Goal: Task Accomplishment & Management: Complete application form

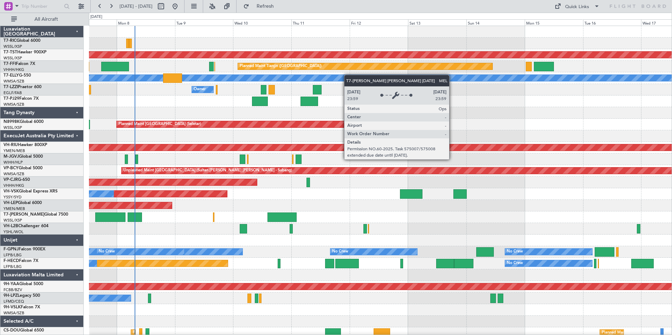
click at [250, 77] on div "Planned Maint [GEOGRAPHIC_DATA] (Seletar) Planned Maint Planned Maint Tianjin (…" at bounding box center [380, 188] width 583 height 325
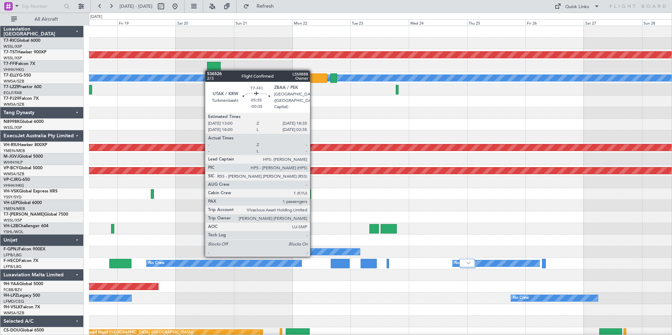
click at [208, 70] on div at bounding box center [214, 66] width 14 height 9
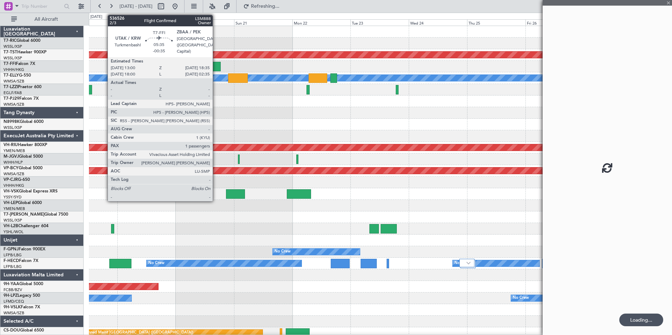
click at [216, 67] on div at bounding box center [214, 66] width 14 height 9
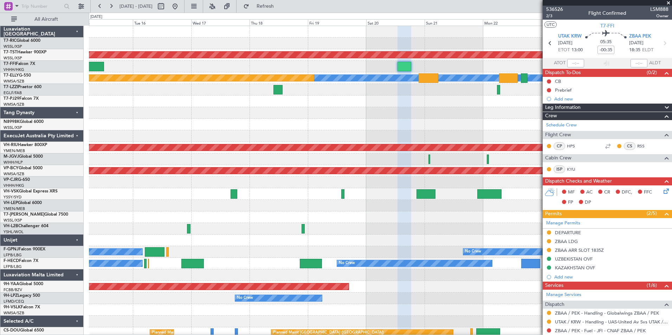
click at [513, 116] on div "Planned Maint [GEOGRAPHIC_DATA] (Seletar) Planned Maint Tianjin ([GEOGRAPHIC_DA…" at bounding box center [380, 188] width 583 height 325
click at [669, 3] on span at bounding box center [668, 3] width 7 height 6
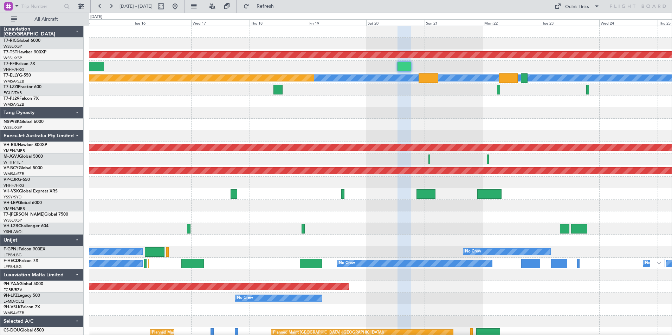
type input "0"
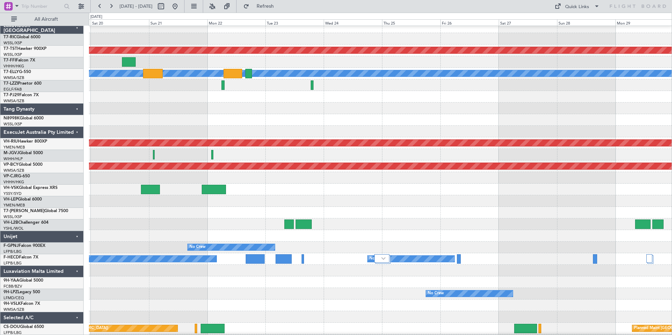
click at [208, 55] on div "Planned Maint [GEOGRAPHIC_DATA] (Seletar) Planned Maint [GEOGRAPHIC_DATA] (Sele…" at bounding box center [380, 51] width 583 height 12
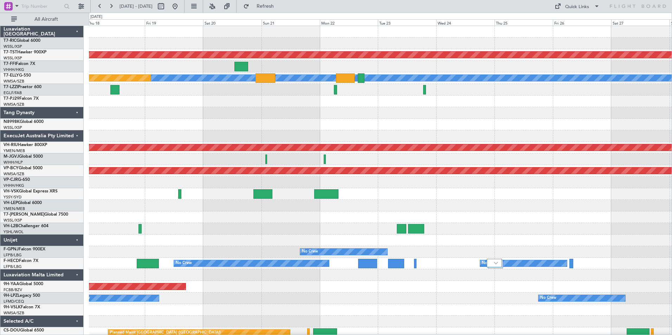
click at [672, 87] on html "[DATE] - [DATE] Refresh Quick Links All Aircraft Planned Maint [GEOGRAPHIC_DATA…" at bounding box center [336, 167] width 672 height 335
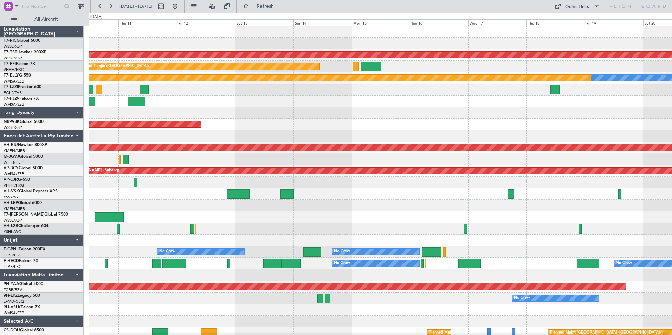
click at [585, 65] on div "Planned Maint [GEOGRAPHIC_DATA] (Seletar) Planned Maint Tianjin ([GEOGRAPHIC_DA…" at bounding box center [380, 188] width 583 height 325
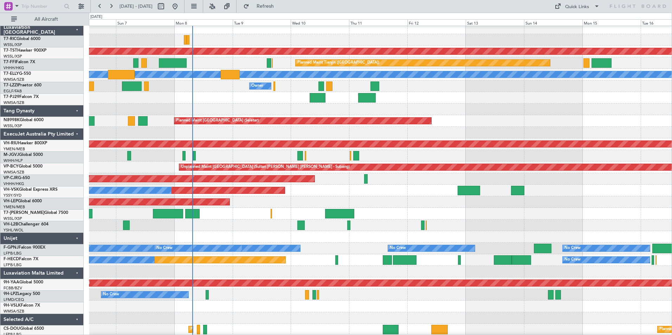
scroll to position [4, 0]
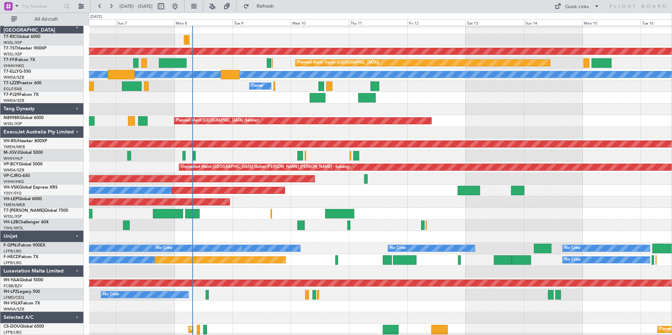
click at [481, 104] on div at bounding box center [380, 110] width 583 height 12
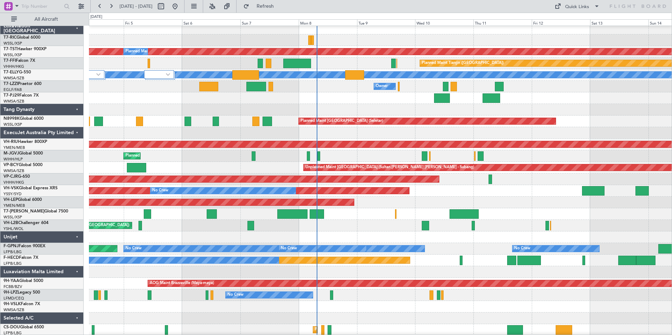
scroll to position [4, 0]
click at [324, 126] on div "Planned Maint [GEOGRAPHIC_DATA] (Seletar) Planned Maint [GEOGRAPHIC_DATA] (Sele…" at bounding box center [380, 122] width 583 height 12
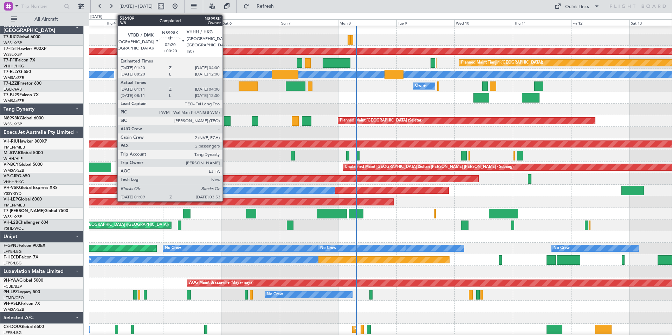
click at [226, 120] on div at bounding box center [227, 120] width 7 height 9
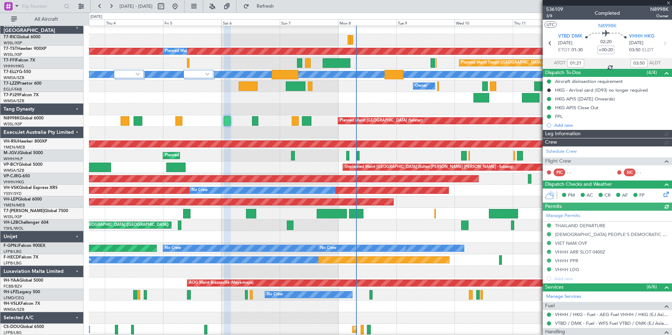
type input "[PERSON_NAME] (BTA)"
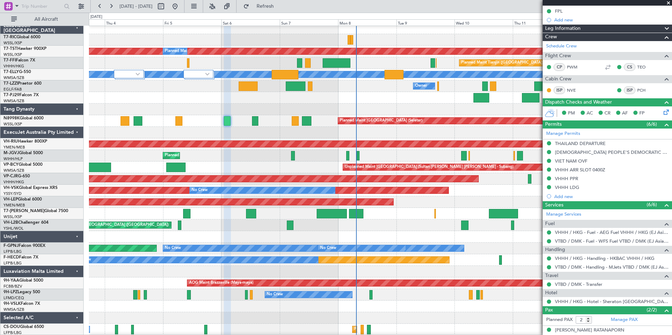
scroll to position [128, 0]
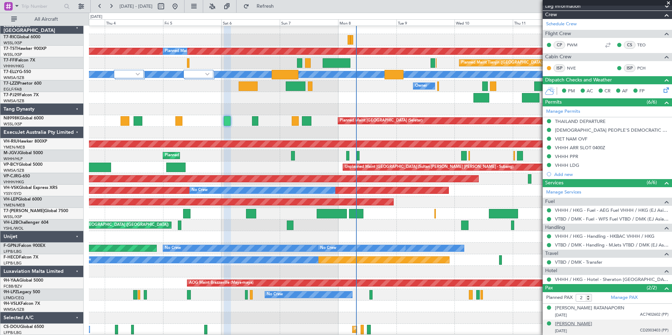
click at [592, 324] on div "[PERSON_NAME]" at bounding box center [573, 324] width 37 height 7
click at [612, 307] on div "[PERSON_NAME] RATANAPORN [DATE] AC7402602 (PP)" at bounding box center [612, 312] width 114 height 14
drag, startPoint x: 612, startPoint y: 307, endPoint x: 562, endPoint y: 309, distance: 50.0
click at [562, 309] on div "[PERSON_NAME] RATANAPORN [DATE] AC7402602 (PP)" at bounding box center [612, 312] width 114 height 14
click at [595, 305] on div "[PERSON_NAME] RATANAPORN" at bounding box center [589, 308] width 69 height 7
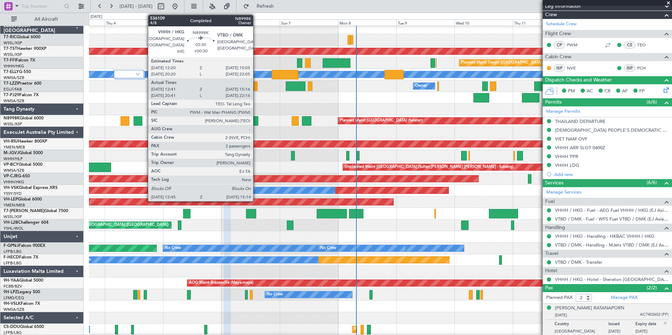
click at [256, 119] on div at bounding box center [255, 120] width 6 height 9
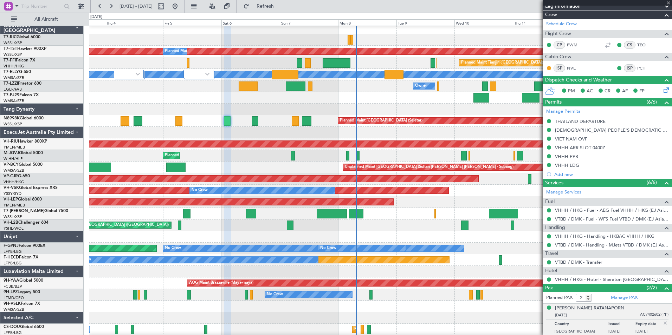
click at [256, 119] on div at bounding box center [255, 120] width 6 height 9
click at [255, 121] on div at bounding box center [255, 120] width 6 height 9
click at [284, 122] on div "Planned Maint [GEOGRAPHIC_DATA] (Seletar) Planned Maint [GEOGRAPHIC_DATA] (Sele…" at bounding box center [380, 121] width 583 height 12
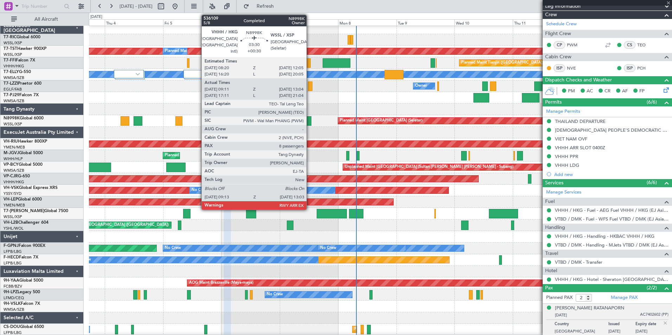
type input "+00:30"
type input "12:51"
type input "15:11"
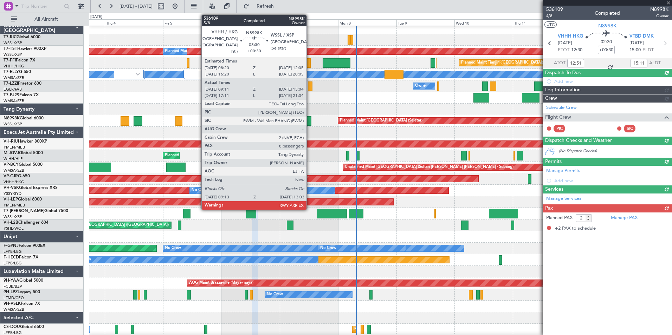
scroll to position [0, 0]
click at [310, 122] on div at bounding box center [306, 120] width 9 height 9
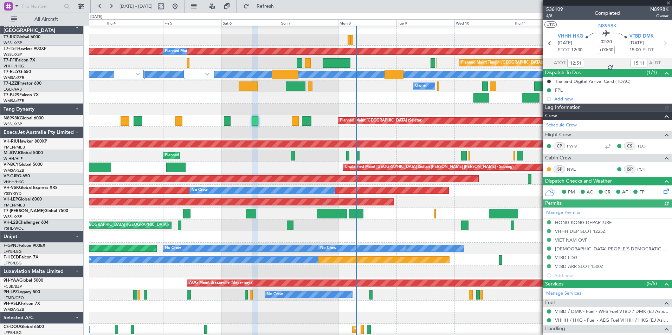
type input "[PERSON_NAME] (BTA)"
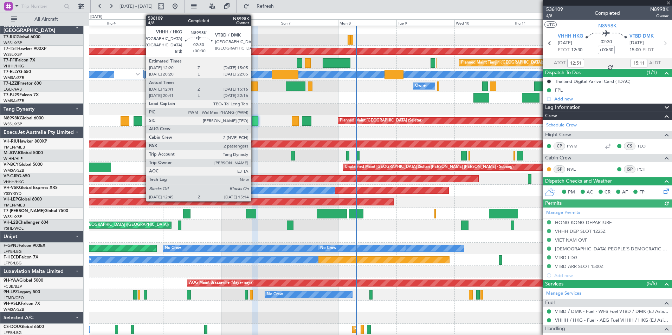
type input "09:21"
type input "12:59"
type input "8"
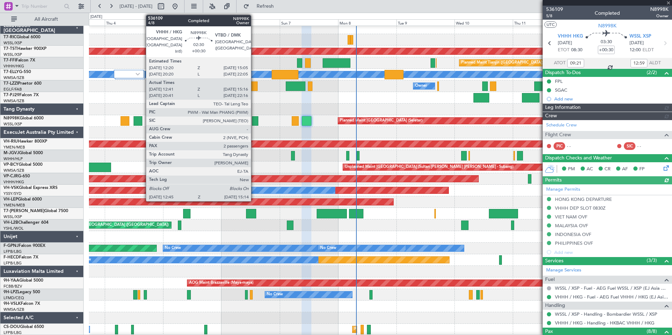
type input "[PERSON_NAME] (HHAFI)"
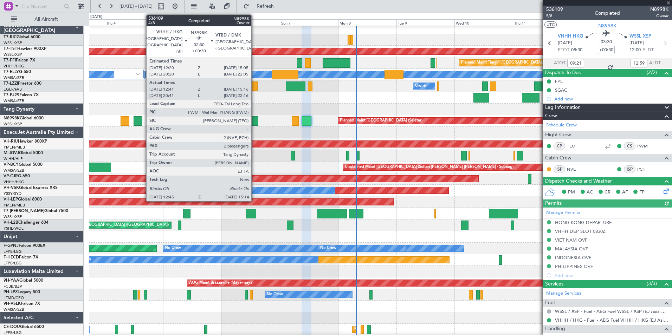
click at [255, 123] on div at bounding box center [255, 120] width 6 height 9
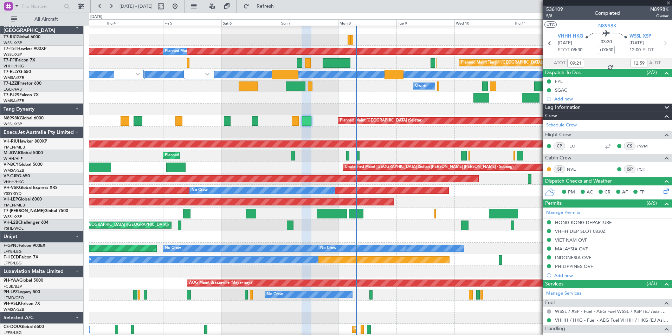
type input "12:51"
type input "15:11"
type input "2"
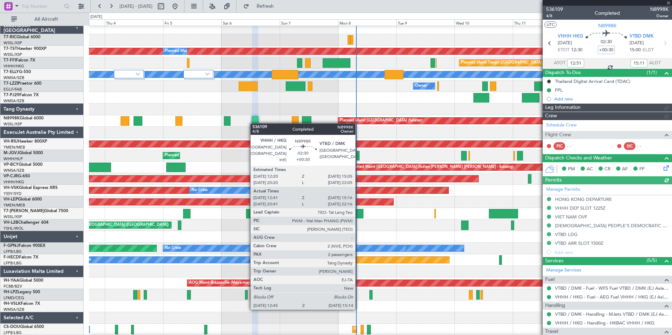
type input "[PERSON_NAME] (BTA)"
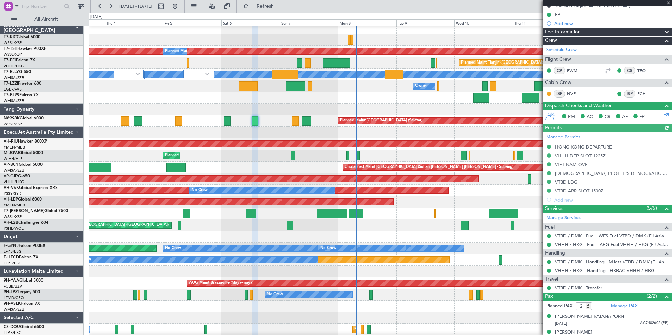
scroll to position [84, 0]
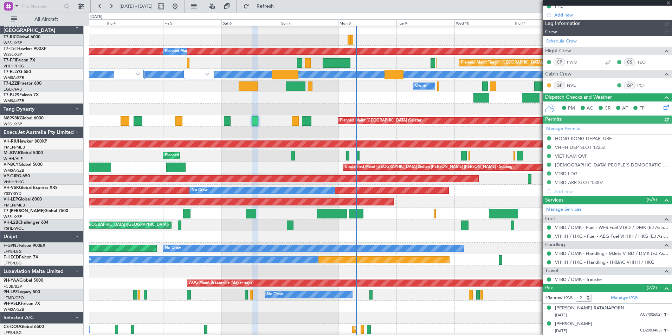
type input "[PERSON_NAME] (BTA)"
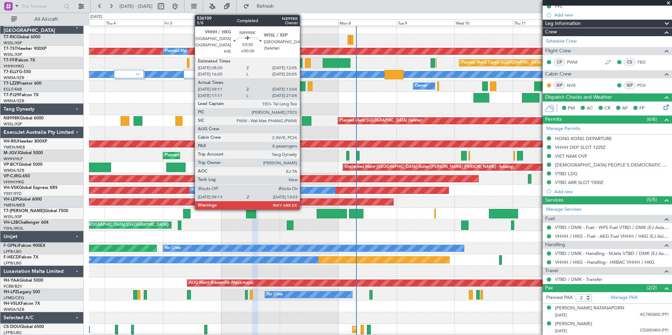
click at [303, 120] on div at bounding box center [306, 120] width 9 height 9
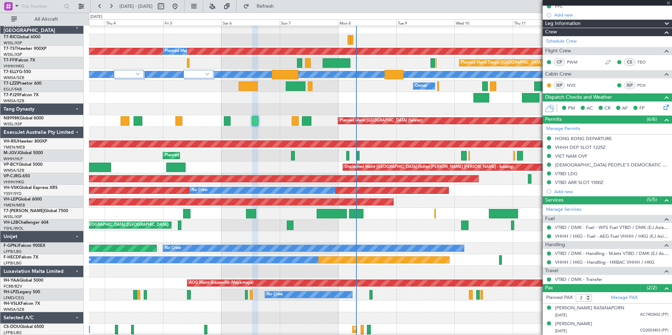
type input "09:21"
type input "12:59"
type input "8"
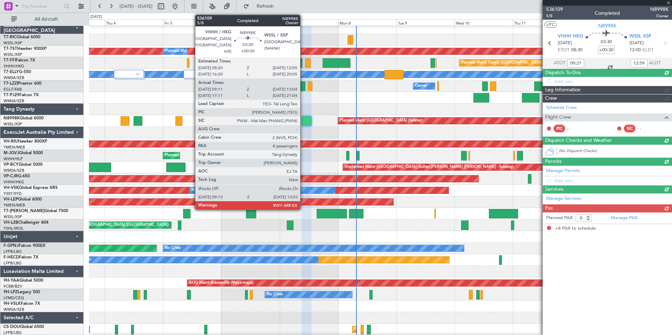
scroll to position [0, 0]
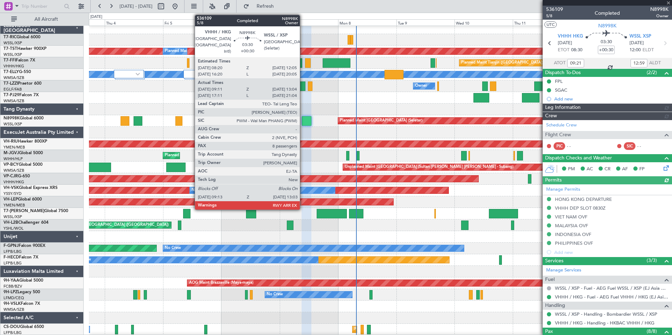
type input "[PERSON_NAME] (HHAFI)"
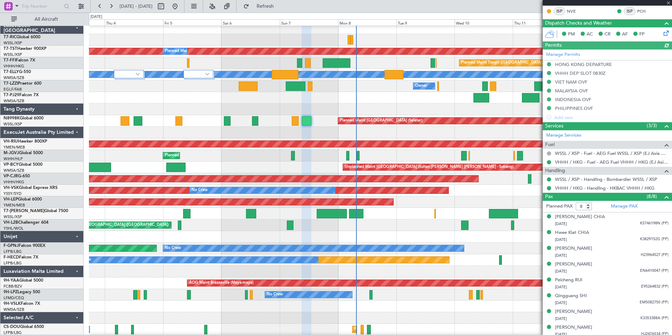
scroll to position [162, 0]
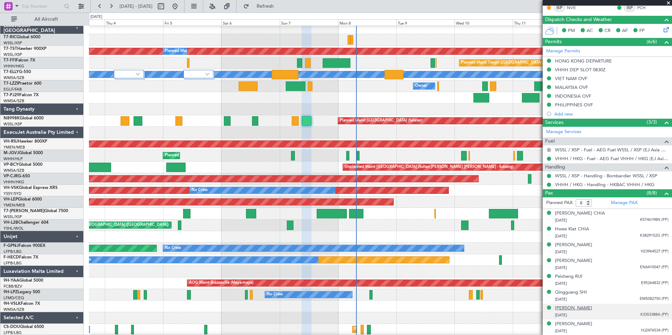
click at [591, 309] on div "[PERSON_NAME]" at bounding box center [573, 308] width 37 height 7
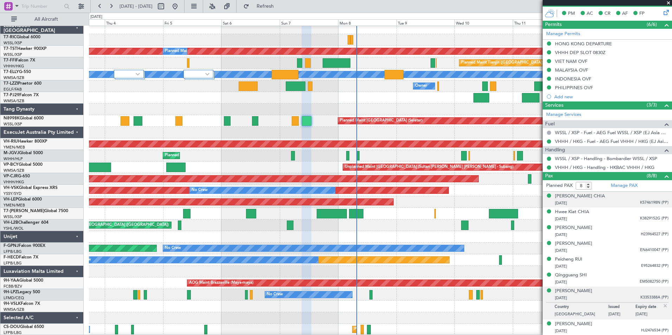
click at [598, 195] on div "[PERSON_NAME] CHIA [DATE] K5746198N (PP)" at bounding box center [612, 200] width 114 height 14
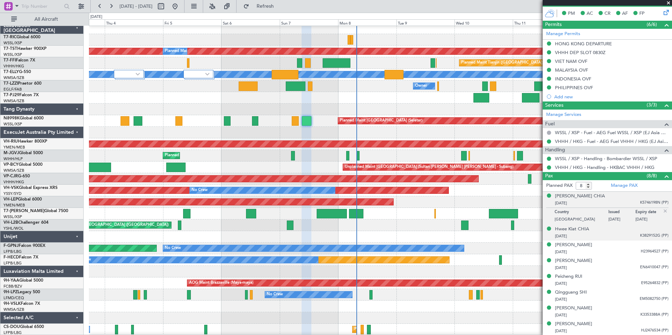
click at [596, 230] on div "Hwee Kiat CHIA [DATE] K3829152G (PP)" at bounding box center [612, 233] width 114 height 14
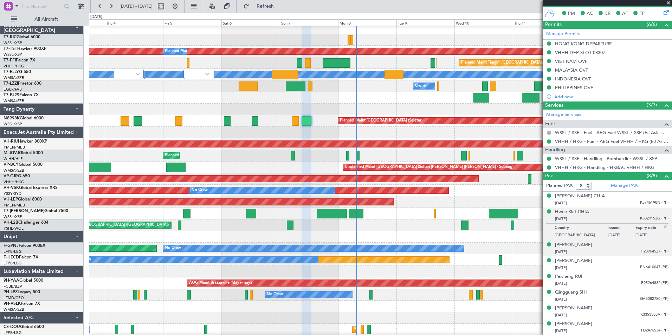
click at [594, 245] on div "[PERSON_NAME] [DATE] H23964527 (PP)" at bounding box center [612, 249] width 114 height 14
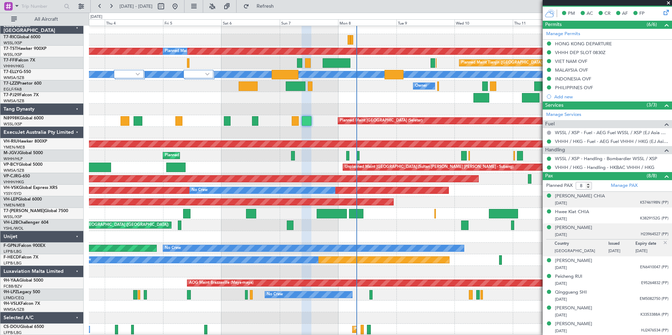
click at [591, 200] on div "[DATE] K5746198N (PP)" at bounding box center [612, 203] width 114 height 7
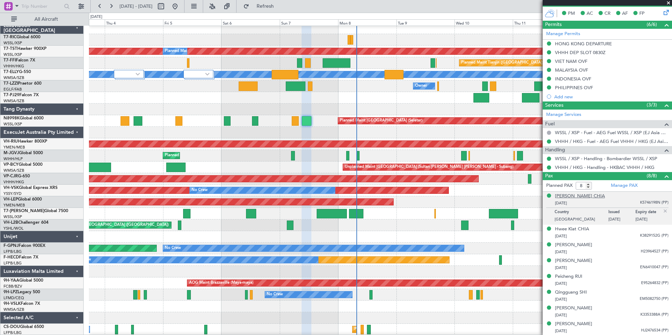
click at [580, 197] on div "[PERSON_NAME] CHIA" at bounding box center [580, 196] width 50 height 7
type input "[PERSON_NAME] (HHAFI)"
click at [581, 229] on div "Hwee Kiat CHIA" at bounding box center [572, 229] width 34 height 7
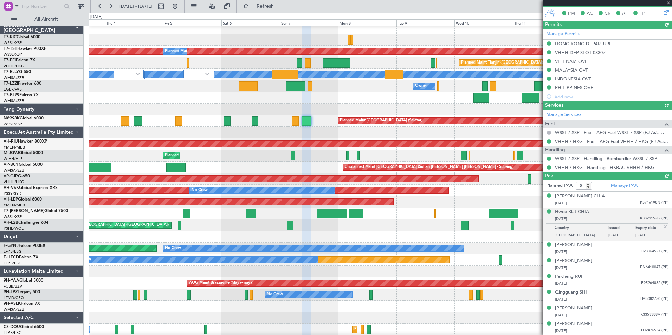
type input "[PERSON_NAME] (HHAFI)"
